Goal: Task Accomplishment & Management: Complete application form

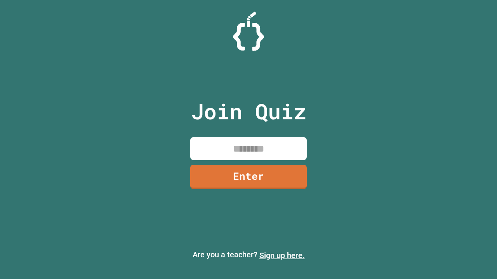
click at [282, 256] on link "Sign up here." at bounding box center [281, 255] width 45 height 9
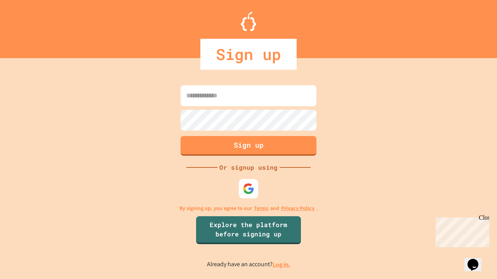
click at [282, 265] on link "Log in." at bounding box center [281, 265] width 18 height 8
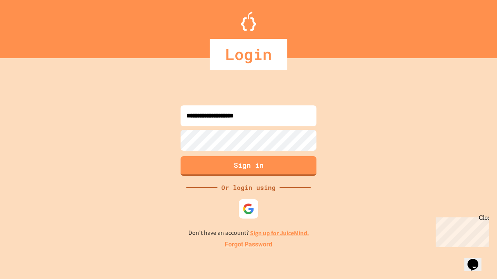
type input "**********"
